Goal: Task Accomplishment & Management: Complete application form

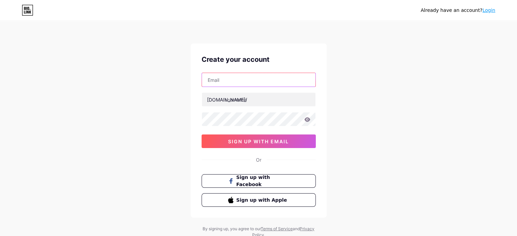
click at [255, 81] on input "text" at bounding box center [259, 80] width 114 height 14
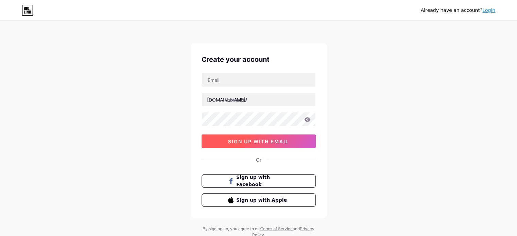
click at [259, 145] on button "sign up with email" at bounding box center [259, 142] width 114 height 14
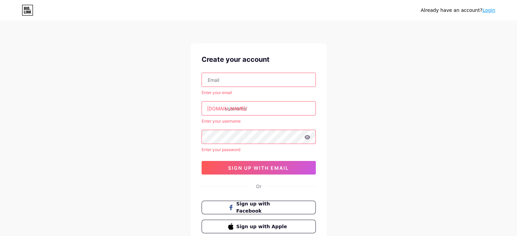
click at [227, 86] on input "text" at bounding box center [259, 80] width 114 height 14
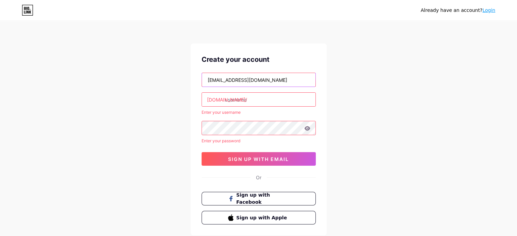
type input "[EMAIL_ADDRESS][DOMAIN_NAME]"
click at [230, 99] on input "text" at bounding box center [259, 100] width 114 height 14
type input "d"
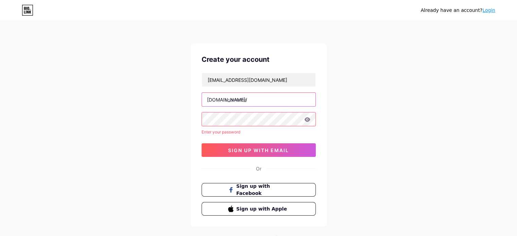
type input "d"
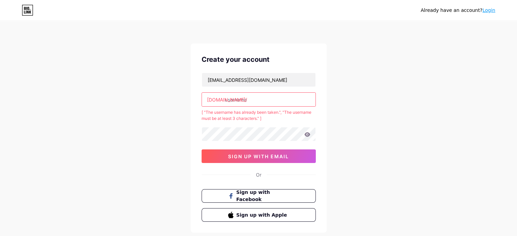
type input "d"
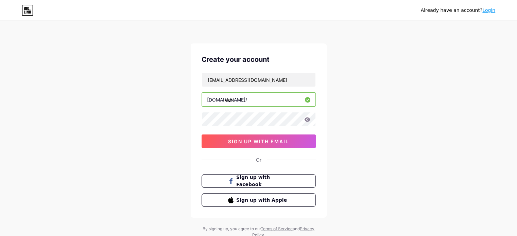
type input "dert"
click at [276, 143] on span "sign up with email" at bounding box center [258, 142] width 61 height 6
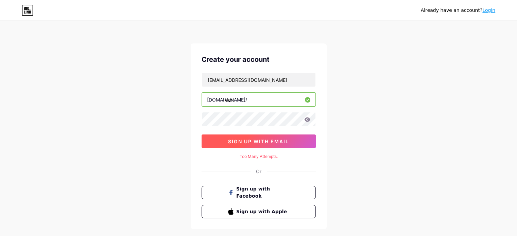
click at [221, 138] on button "sign up with email" at bounding box center [259, 142] width 114 height 14
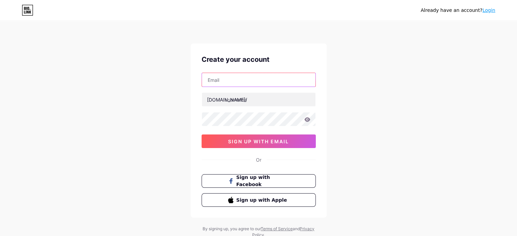
type input "[EMAIL_ADDRESS][DOMAIN_NAME]"
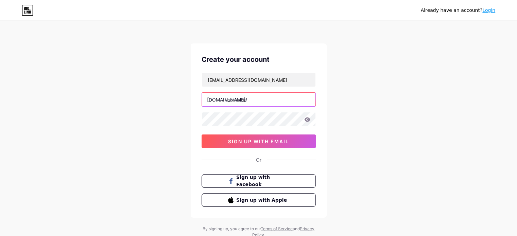
click at [252, 100] on input "text" at bounding box center [259, 100] width 114 height 14
type input "dert"
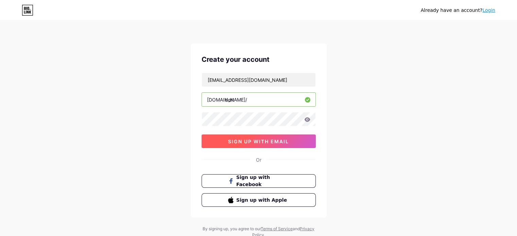
click at [256, 142] on span "sign up with email" at bounding box center [258, 142] width 61 height 6
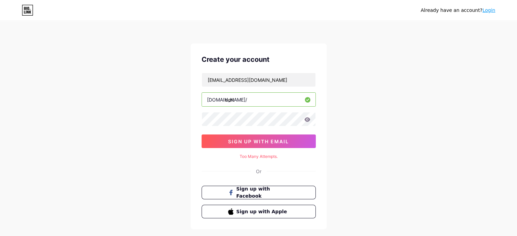
click at [514, 207] on div "Already have an account? Login Create your account [EMAIL_ADDRESS][DOMAIN_NAME]…" at bounding box center [258, 136] width 517 height 272
